Goal: Information Seeking & Learning: Learn about a topic

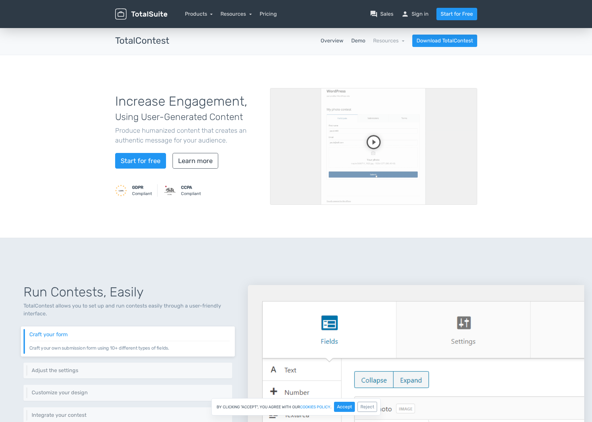
click at [363, 41] on link "Demo" at bounding box center [359, 41] width 14 height 8
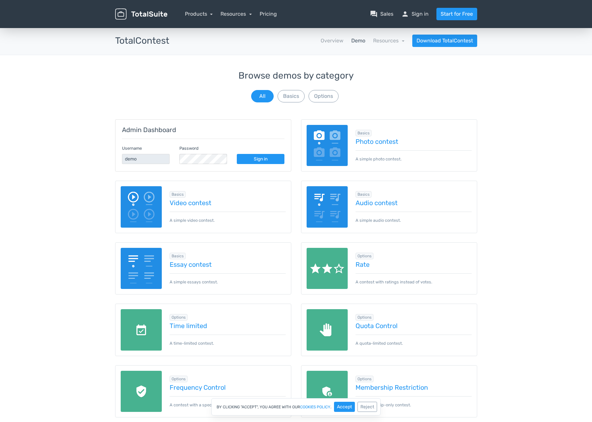
click at [333, 138] on img at bounding box center [327, 145] width 41 height 41
click at [324, 96] on button "Options" at bounding box center [324, 96] width 30 height 12
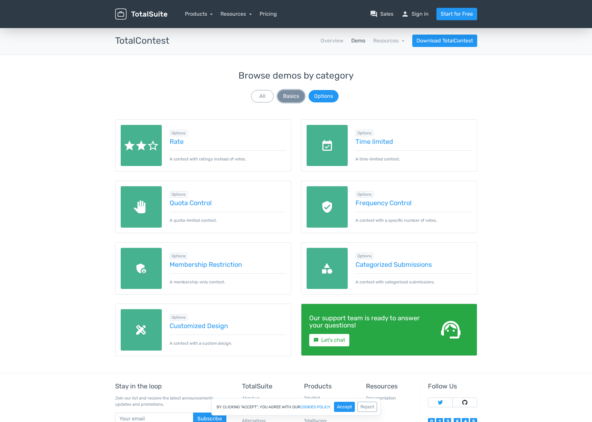
click at [304, 98] on button "Basics" at bounding box center [291, 96] width 27 height 12
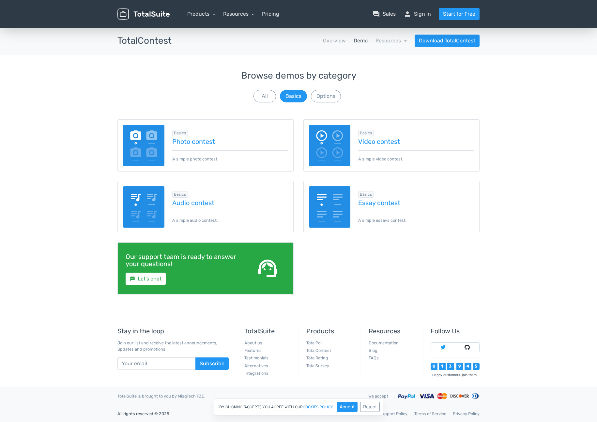
click at [278, 98] on div "Browse demos by category All Basics Options" at bounding box center [299, 87] width 362 height 33
click at [272, 98] on button "All" at bounding box center [265, 96] width 23 height 12
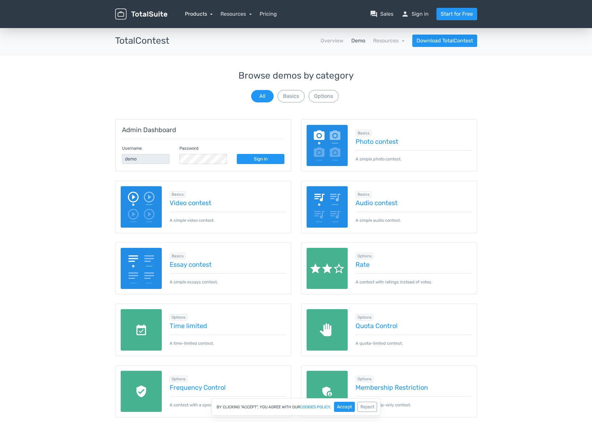
click at [193, 12] on link "Products" at bounding box center [199, 14] width 28 height 6
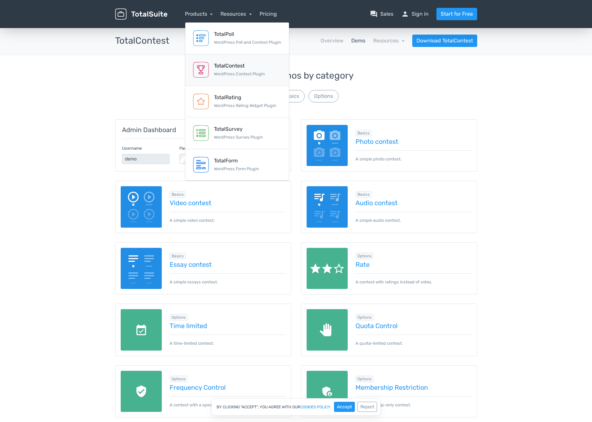
click at [243, 82] on link "TotalContest WordPress Contest Plugin" at bounding box center [237, 70] width 104 height 32
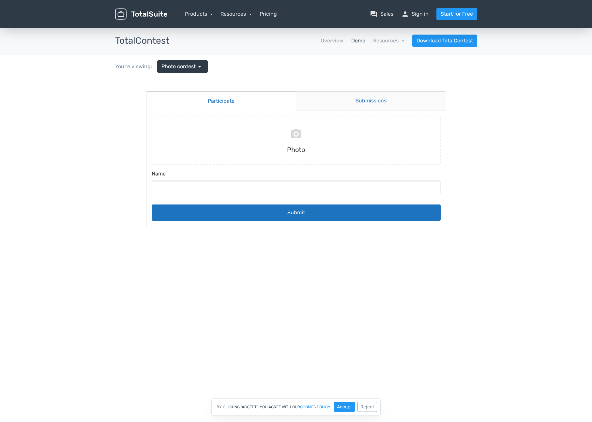
click at [344, 107] on link "Submissions" at bounding box center [371, 101] width 150 height 19
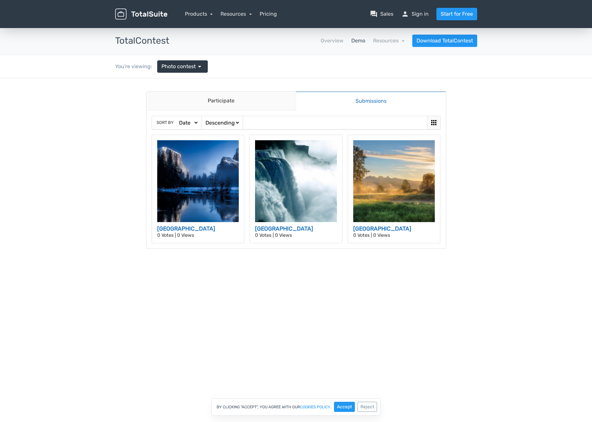
click at [436, 122] on icon at bounding box center [434, 122] width 5 height 5
click at [434, 122] on icon at bounding box center [434, 122] width 5 height 5
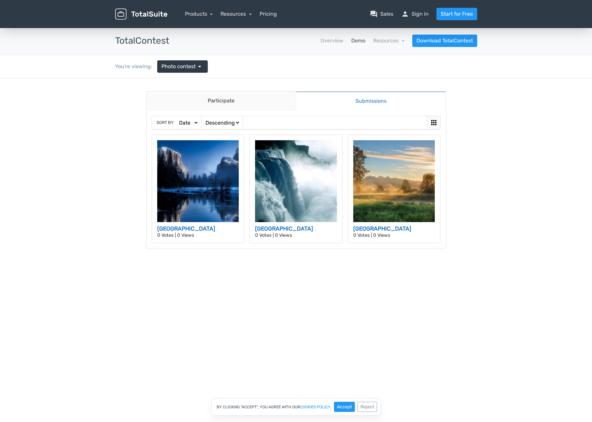
click at [257, 122] on div "Sort by Date Views Votes Title Ascending Descending" at bounding box center [296, 122] width 289 height 13
click at [231, 121] on select "Ascending Descending" at bounding box center [222, 122] width 36 height 7
click at [225, 162] on img at bounding box center [198, 181] width 82 height 82
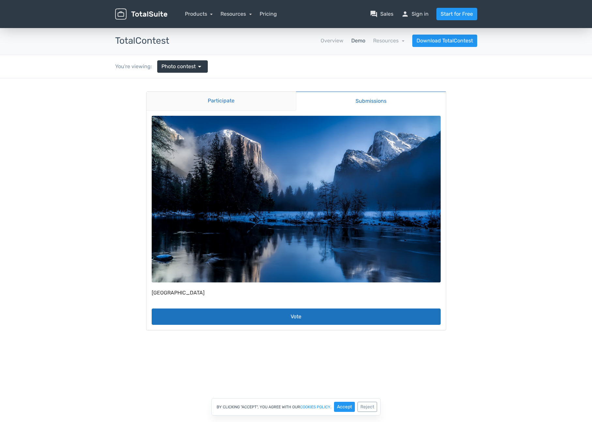
click at [196, 103] on link "Participate" at bounding box center [222, 101] width 150 height 19
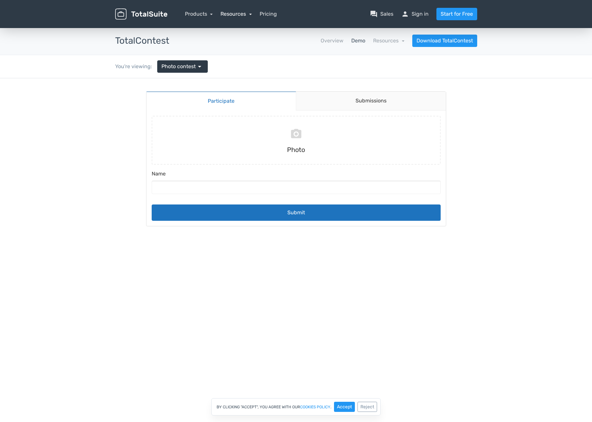
click at [242, 15] on link "Resources" at bounding box center [236, 14] width 31 height 6
click at [253, 50] on link "school Documentation" at bounding box center [255, 50] width 69 height 19
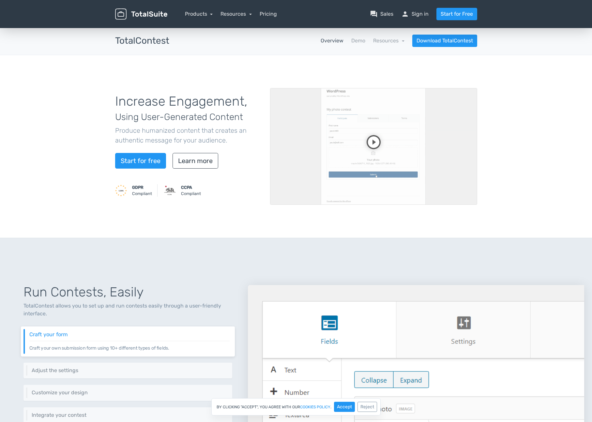
click at [367, 151] on video at bounding box center [373, 146] width 207 height 117
click at [451, 197] on video at bounding box center [373, 146] width 207 height 117
click at [364, 169] on video at bounding box center [373, 146] width 207 height 117
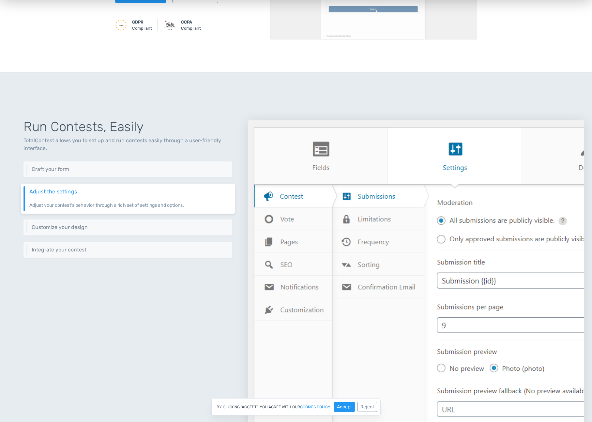
scroll to position [166, 0]
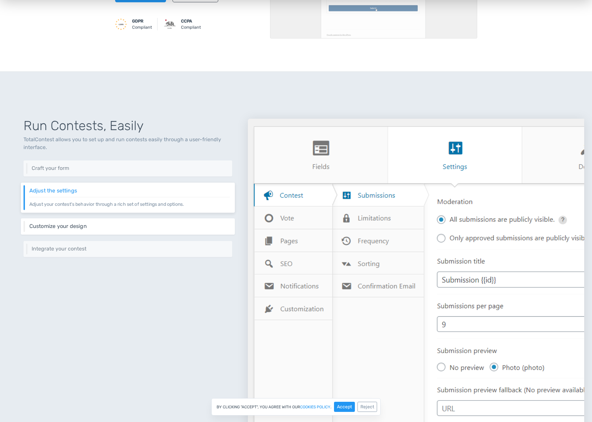
click at [226, 228] on h6 "Customize your design" at bounding box center [129, 227] width 201 height 6
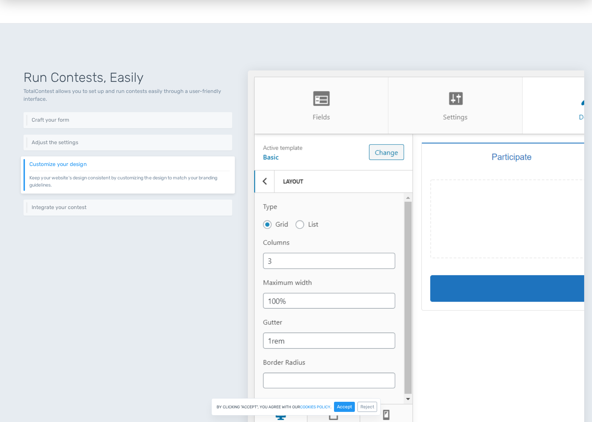
scroll to position [225, 0]
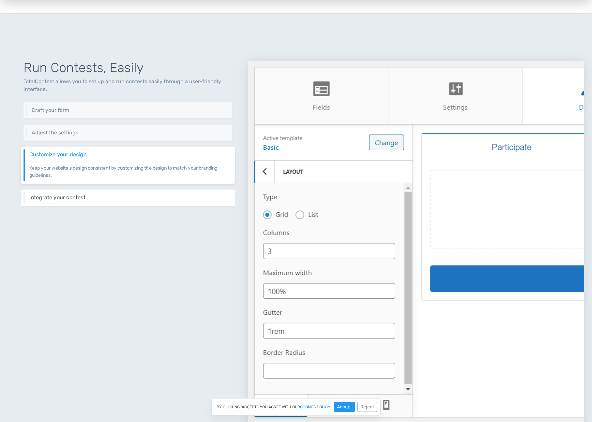
click at [185, 196] on h6 "Integrate your contest" at bounding box center [129, 198] width 201 height 6
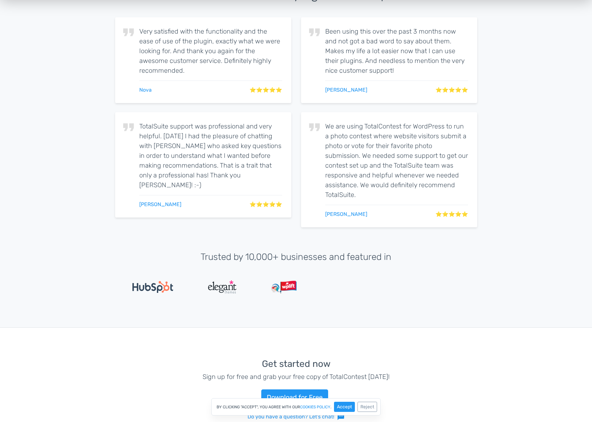
scroll to position [1539, 0]
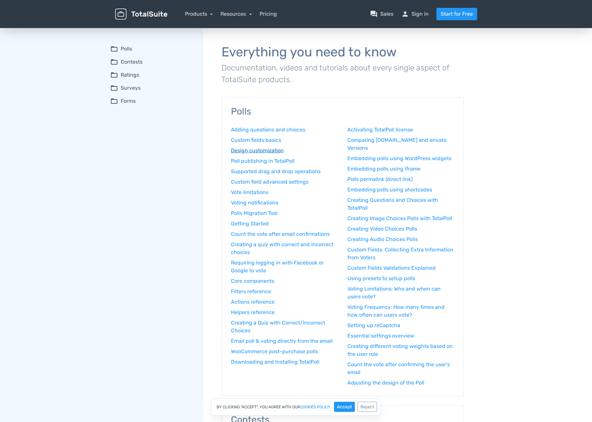
click at [247, 149] on link "Design customization" at bounding box center [284, 151] width 107 height 8
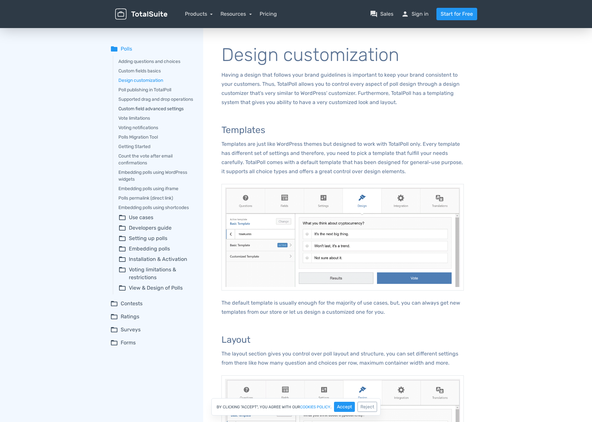
click at [161, 112] on link "Custom field advanced settings" at bounding box center [156, 108] width 76 height 7
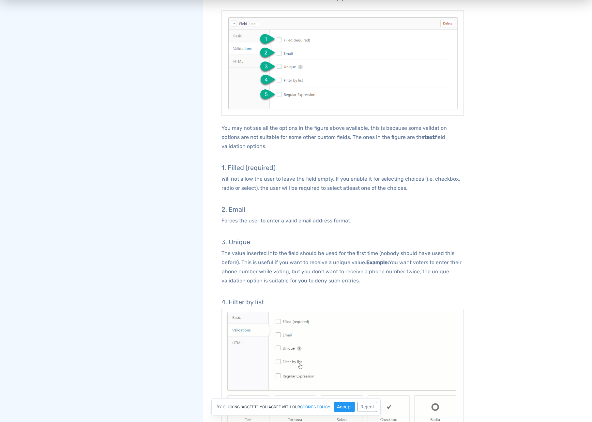
scroll to position [1023, 0]
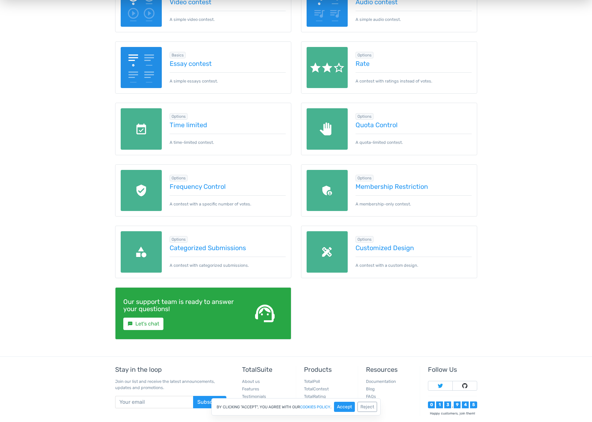
click at [385, 253] on div "Options Customized Design A contest with a custom design." at bounding box center [410, 251] width 124 height 33
click at [384, 248] on link "Customized Design" at bounding box center [414, 247] width 116 height 7
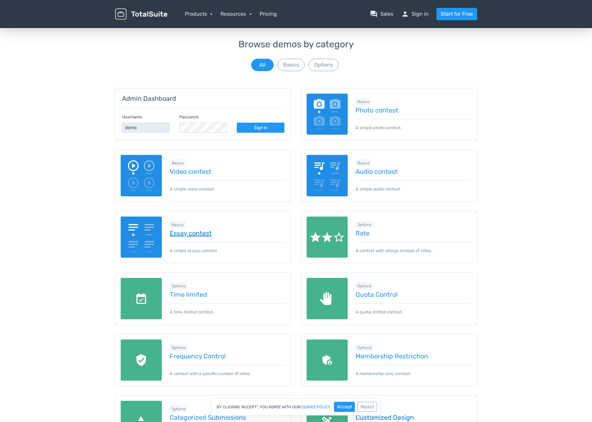
scroll to position [20, 0]
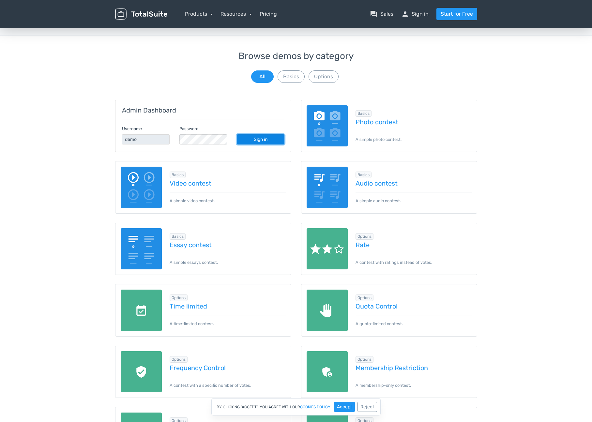
click at [244, 140] on link "Sign in" at bounding box center [261, 139] width 48 height 10
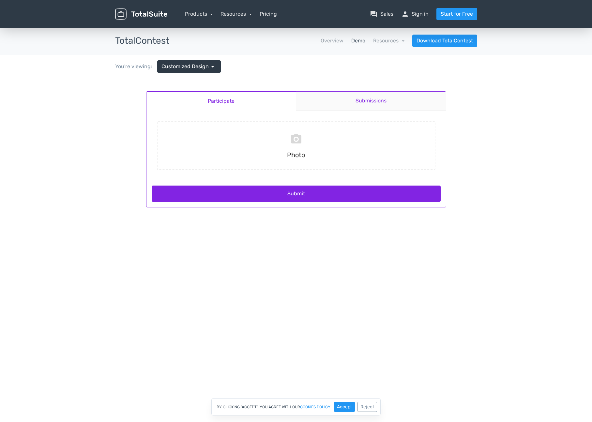
click at [350, 96] on link "Submissions" at bounding box center [371, 101] width 150 height 19
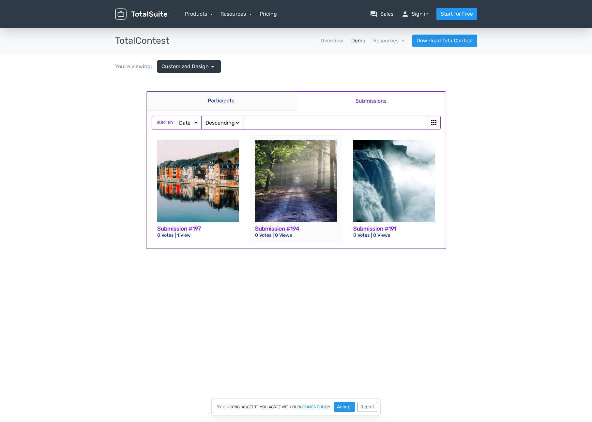
click at [279, 157] on img at bounding box center [296, 181] width 82 height 82
